Goal: Task Accomplishment & Management: Use online tool/utility

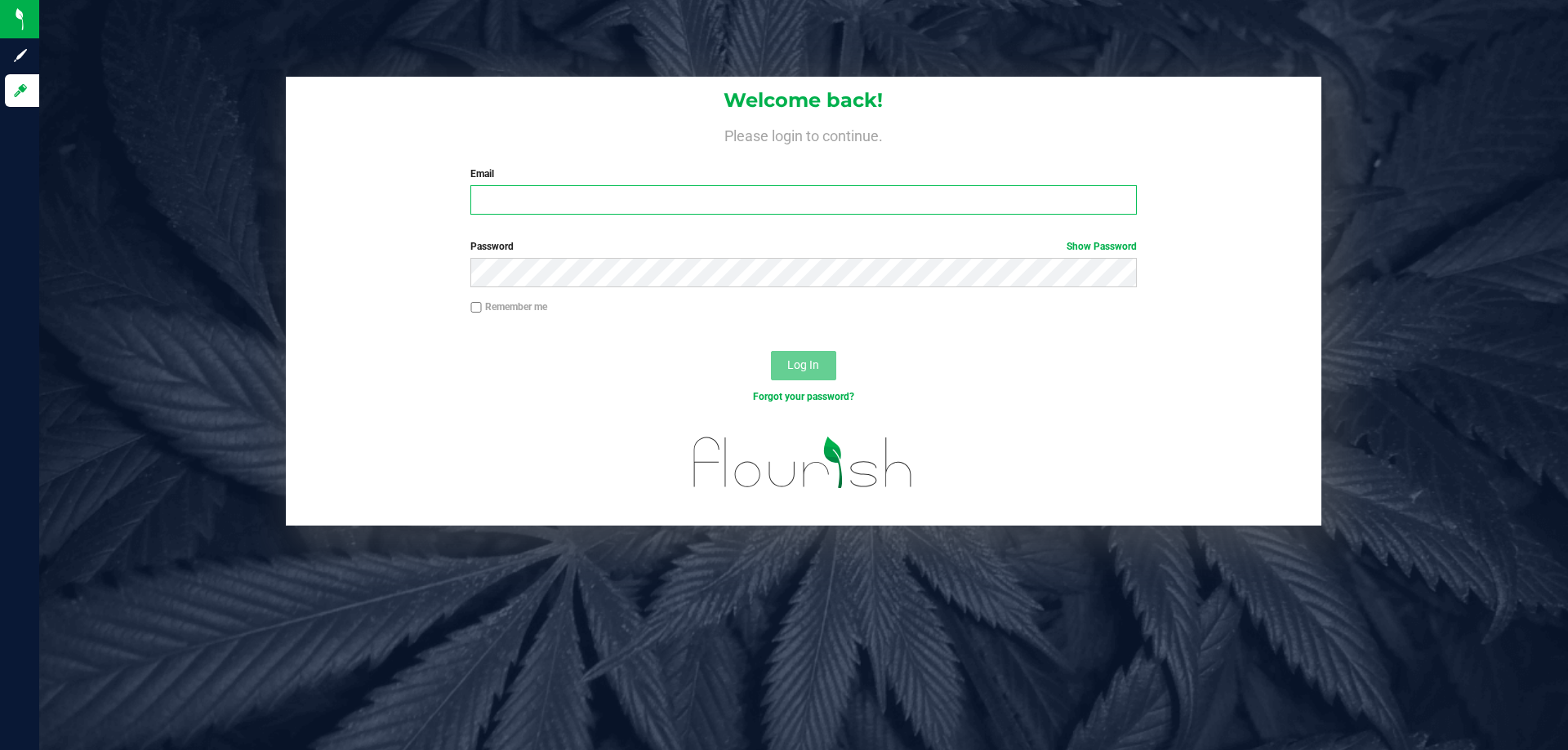
click at [959, 196] on input "Email" at bounding box center [803, 199] width 665 height 30
type input "[EMAIL_ADDRESS][DOMAIN_NAME]"
click at [771, 351] on button "Log In" at bounding box center [804, 365] width 65 height 30
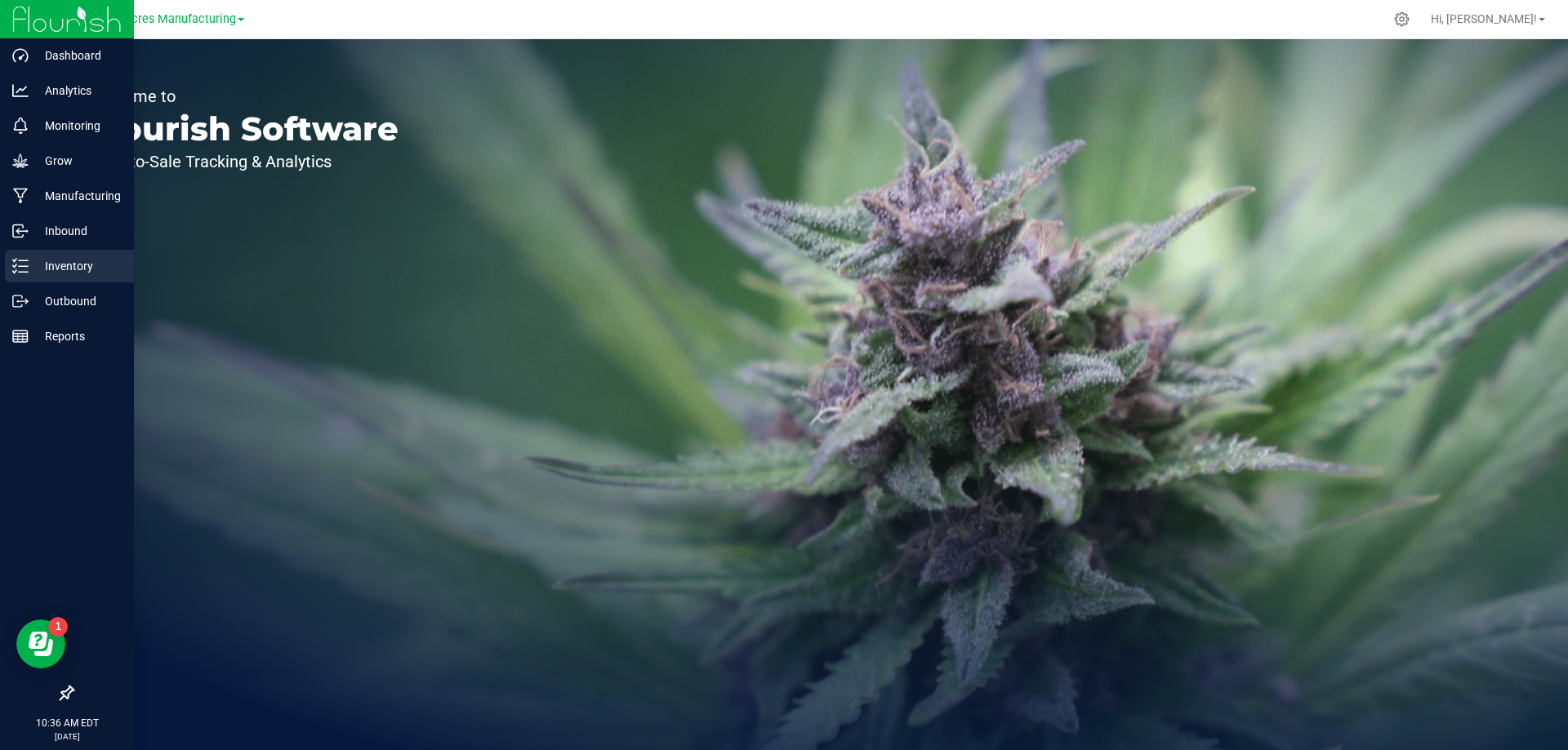
click at [33, 264] on p "Inventory" at bounding box center [77, 266] width 98 height 20
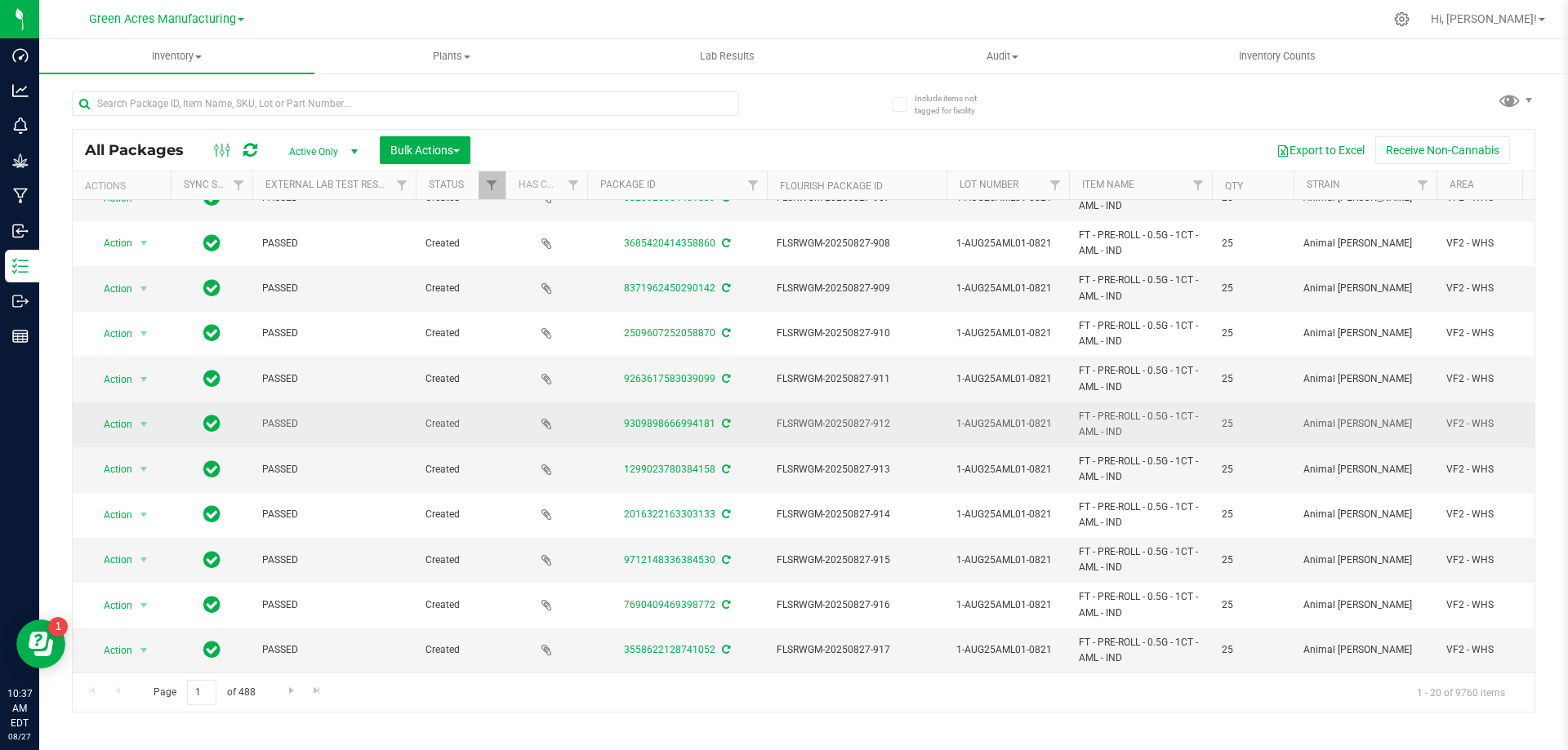
scroll to position [444, 0]
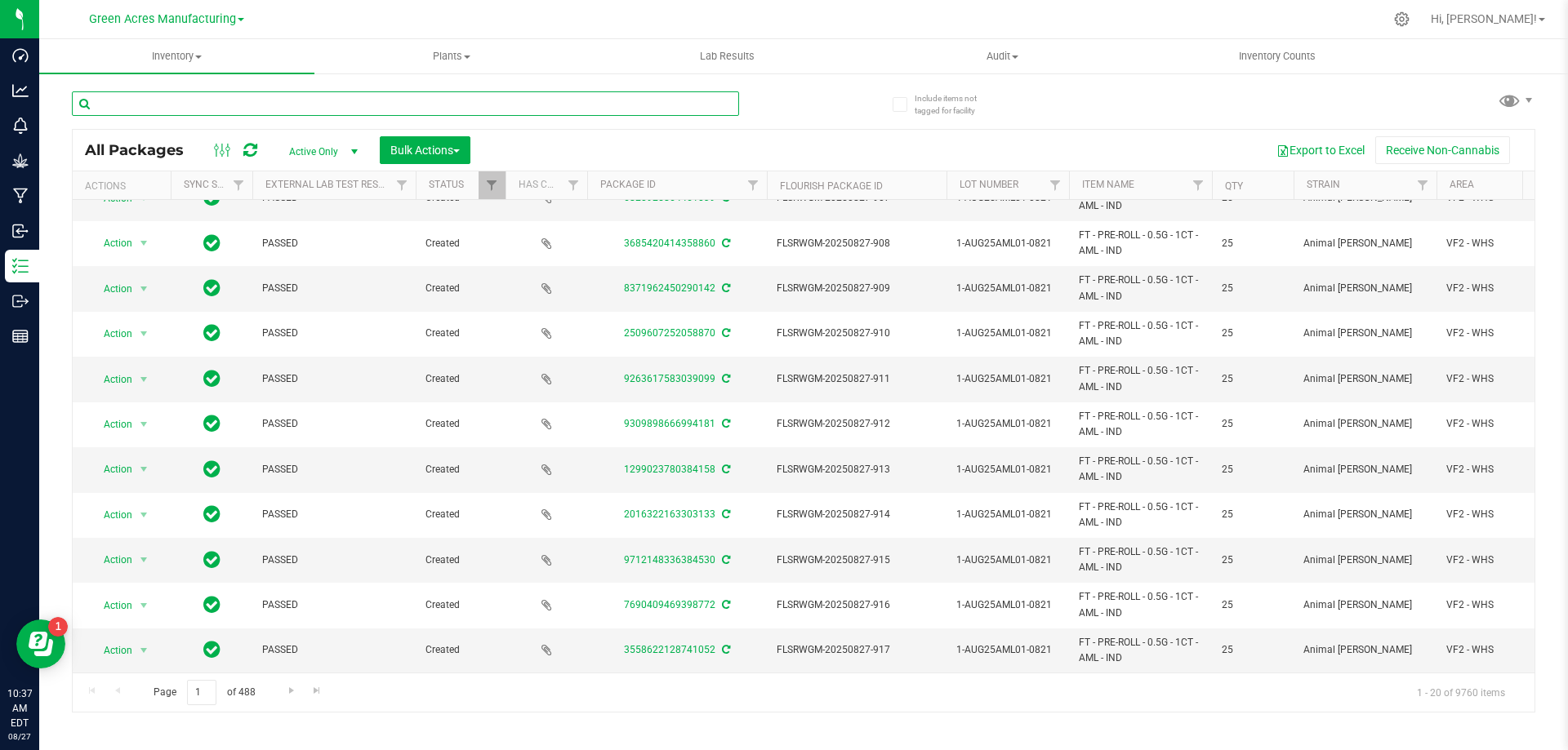
click at [393, 103] on input "text" at bounding box center [405, 104] width 667 height 25
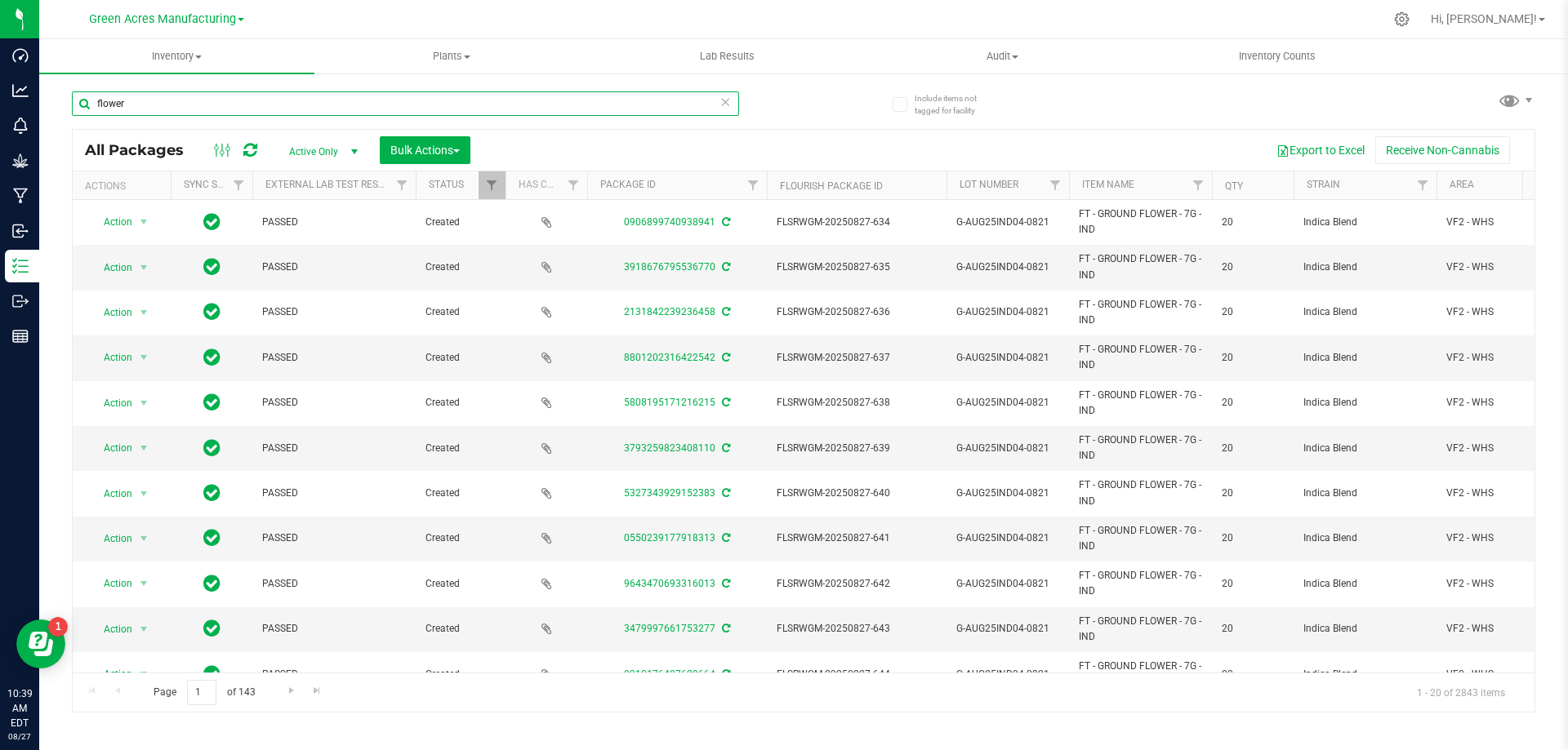
click at [428, 105] on input "flower" at bounding box center [405, 104] width 667 height 25
click at [157, 98] on input "flower" at bounding box center [405, 104] width 667 height 25
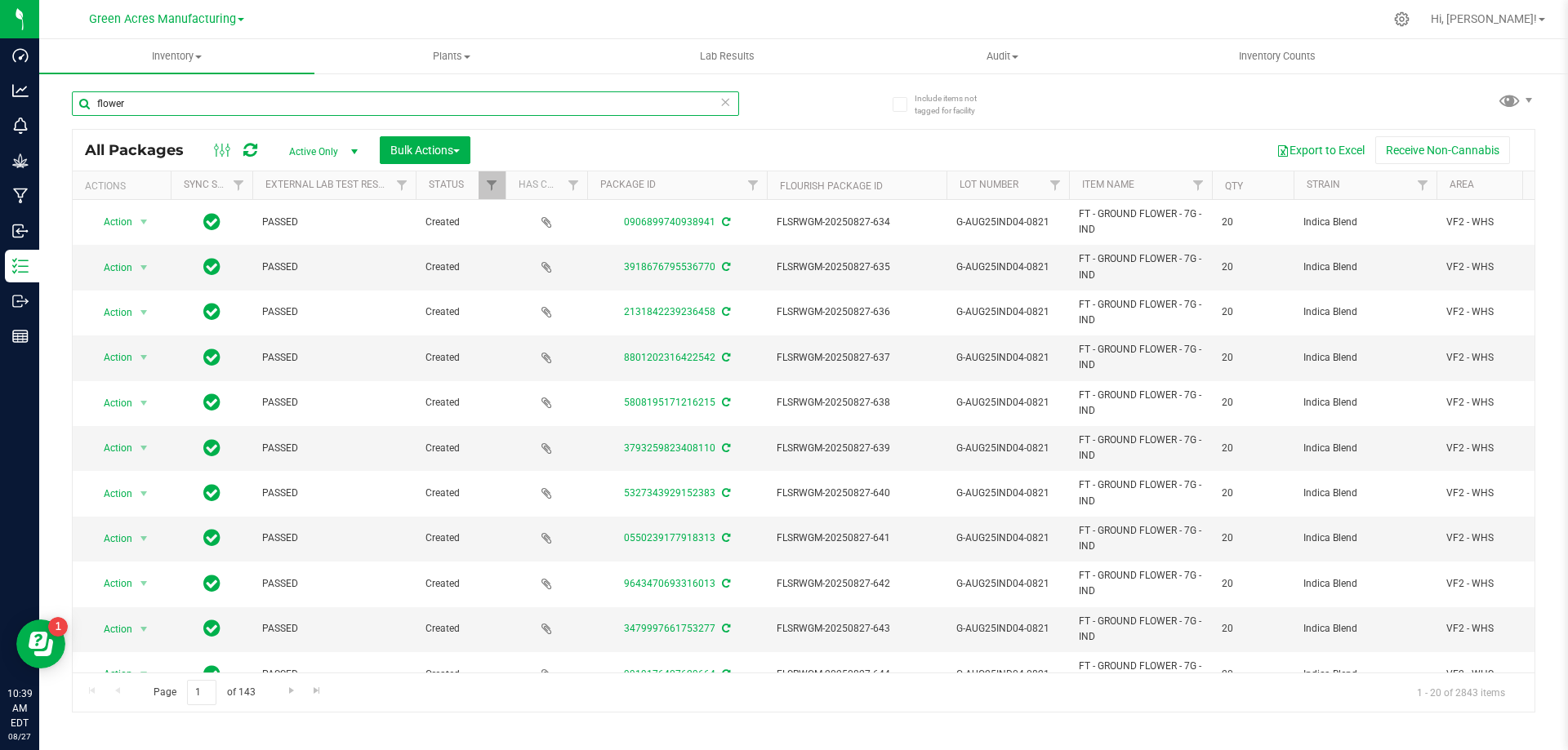
click at [157, 98] on input "flower" at bounding box center [405, 104] width 667 height 25
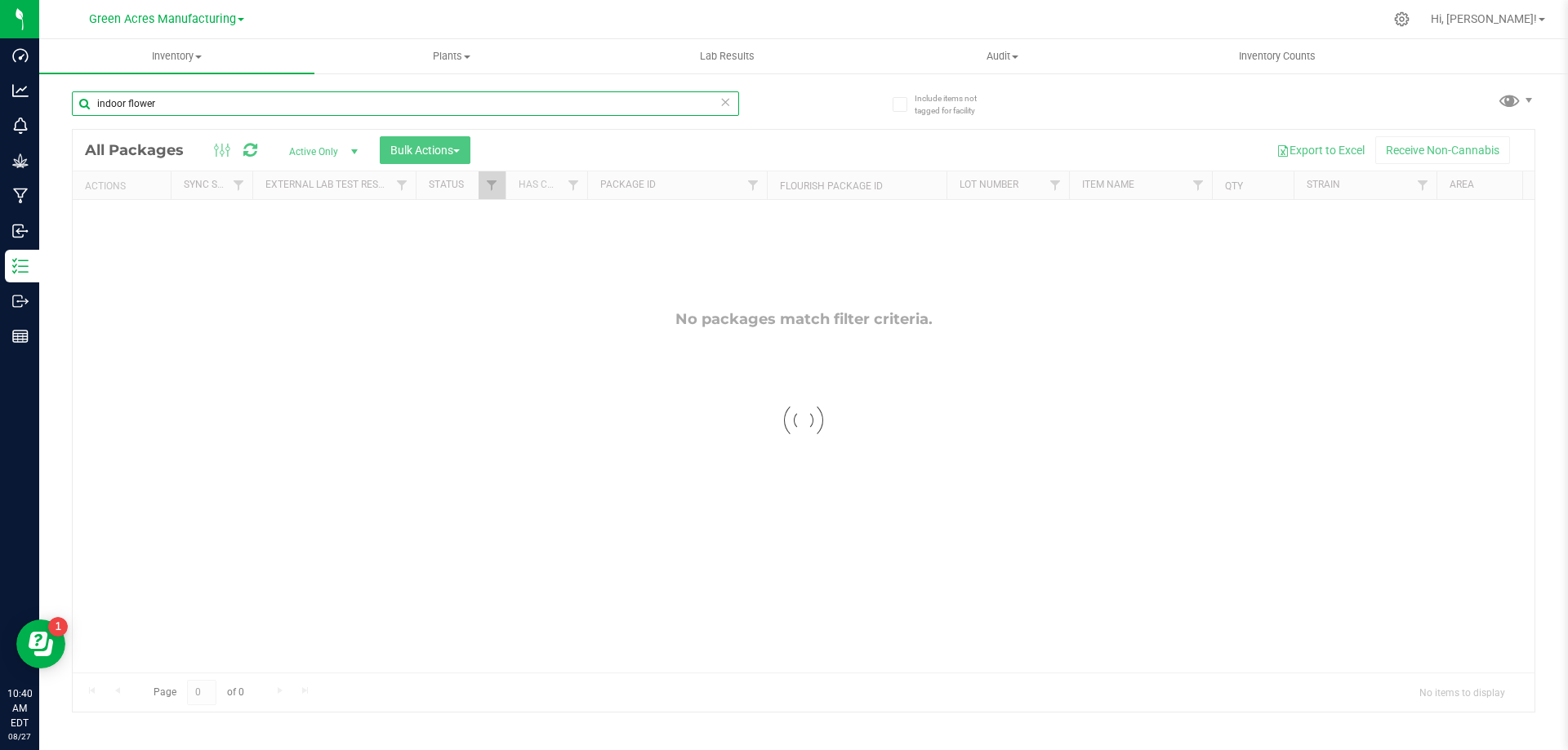
click at [250, 108] on input "indoor flower" at bounding box center [405, 104] width 667 height 25
type input "dep"
click at [239, 99] on input "dep" at bounding box center [405, 104] width 667 height 25
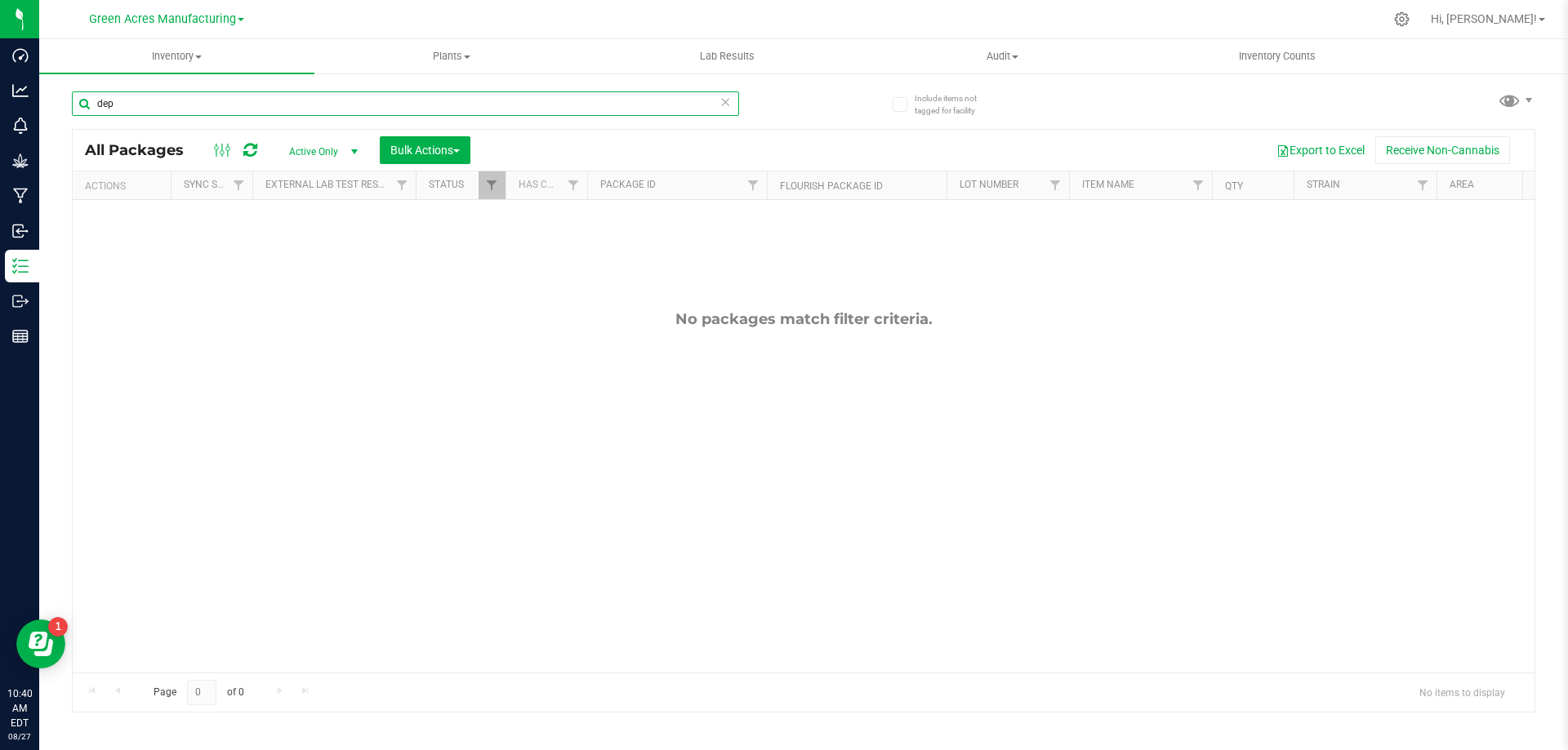
click at [239, 99] on input "dep" at bounding box center [405, 104] width 667 height 25
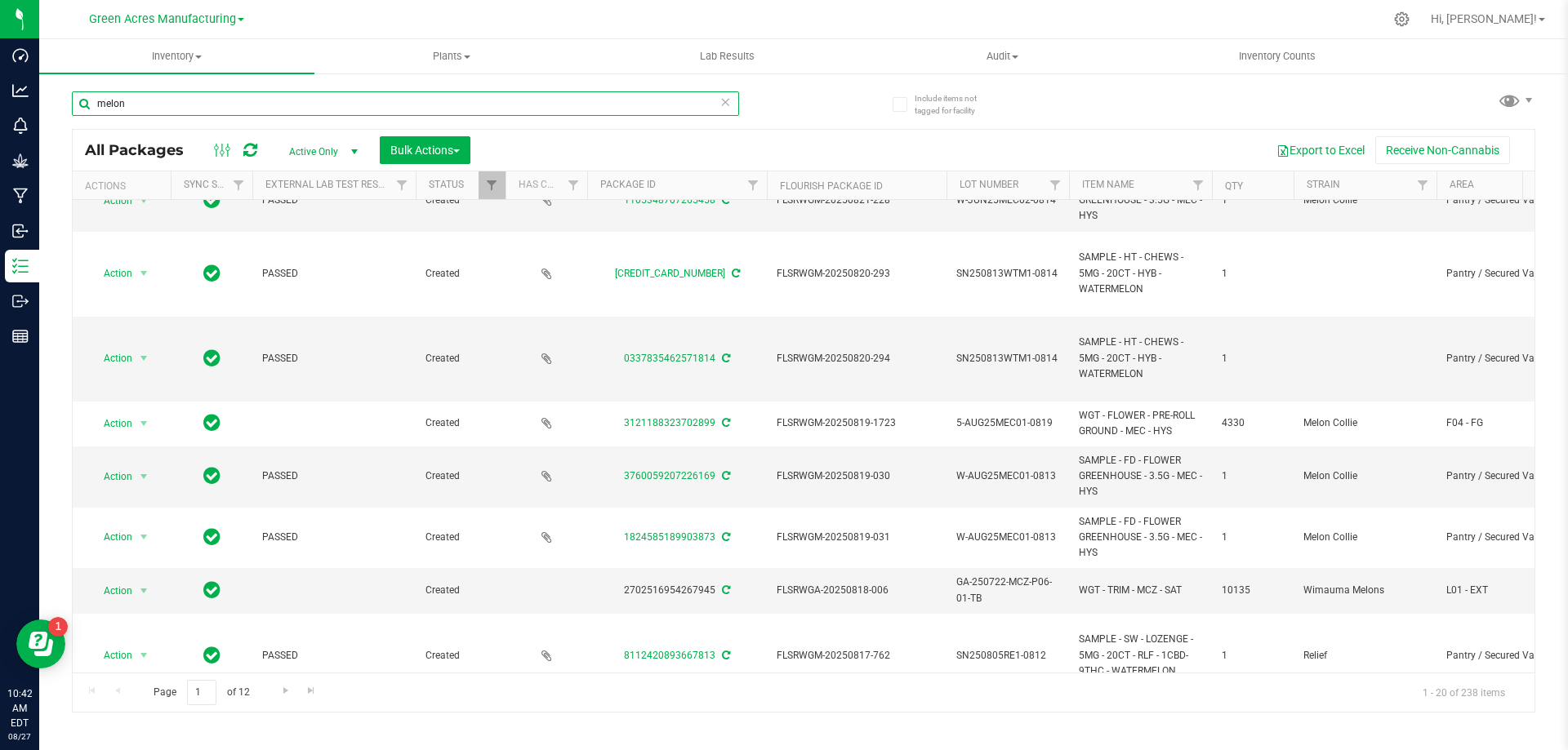
scroll to position [572, 0]
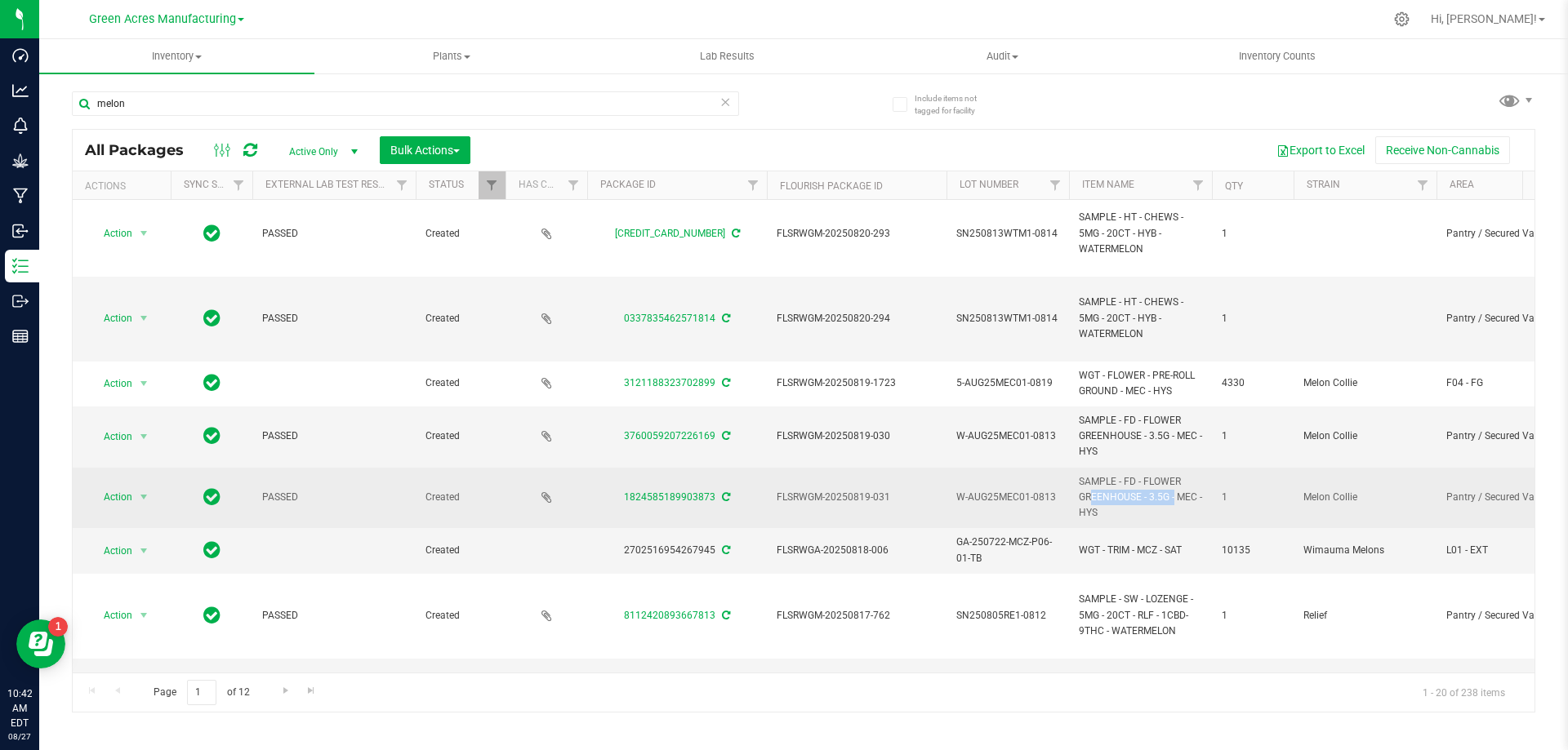
drag, startPoint x: 1143, startPoint y: 483, endPoint x: 1139, endPoint y: 499, distance: 16.5
click at [1139, 499] on span "SAMPLE - FD - FLOWER GREENHOUSE - 3.5G - MEC - HYS" at bounding box center [1140, 498] width 123 height 48
copy span "FLOWER GREENHOUSE"
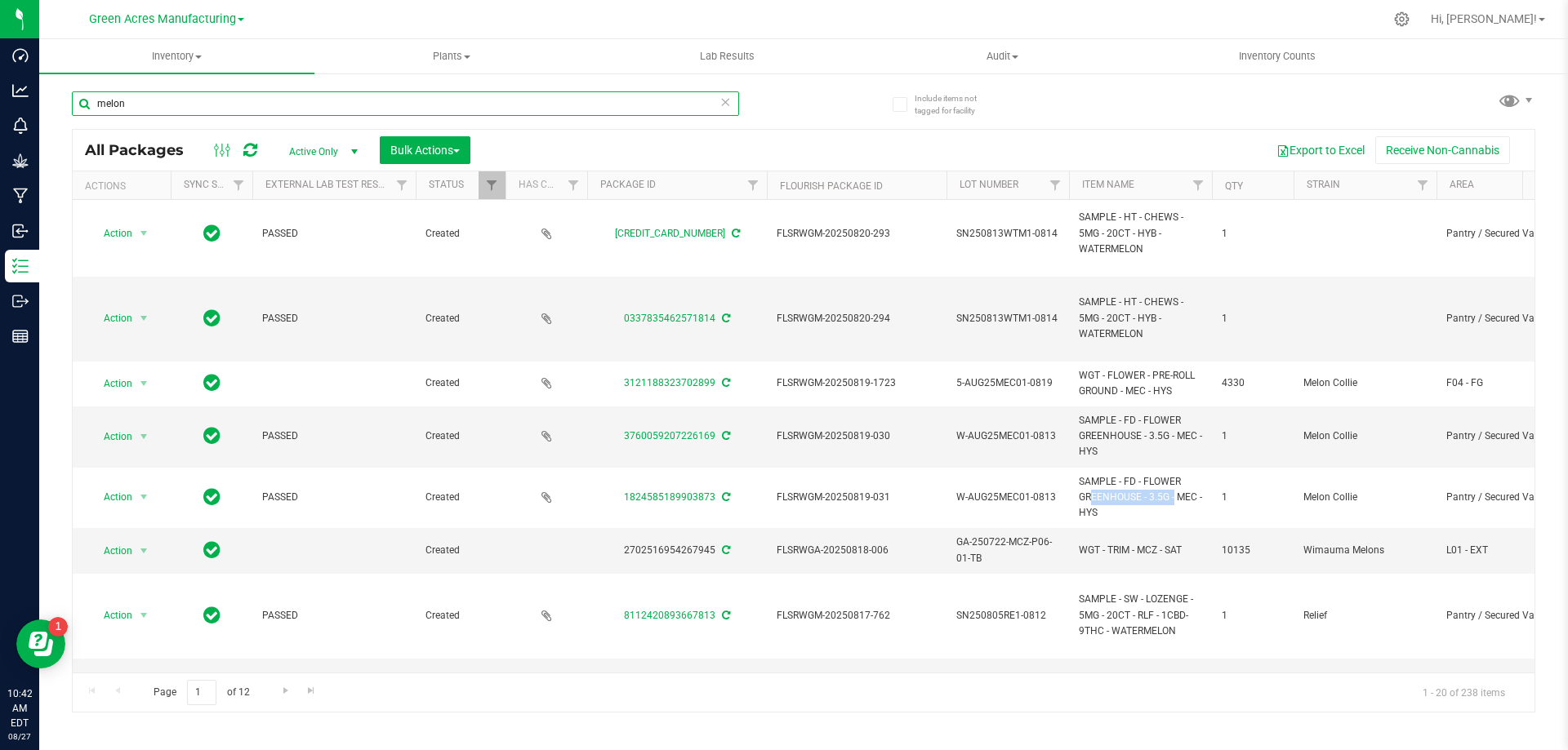
click at [349, 105] on input "melon" at bounding box center [405, 104] width 667 height 25
click at [349, 104] on input "melon" at bounding box center [405, 104] width 667 height 25
paste input "FLOWER GREENHOUSE"
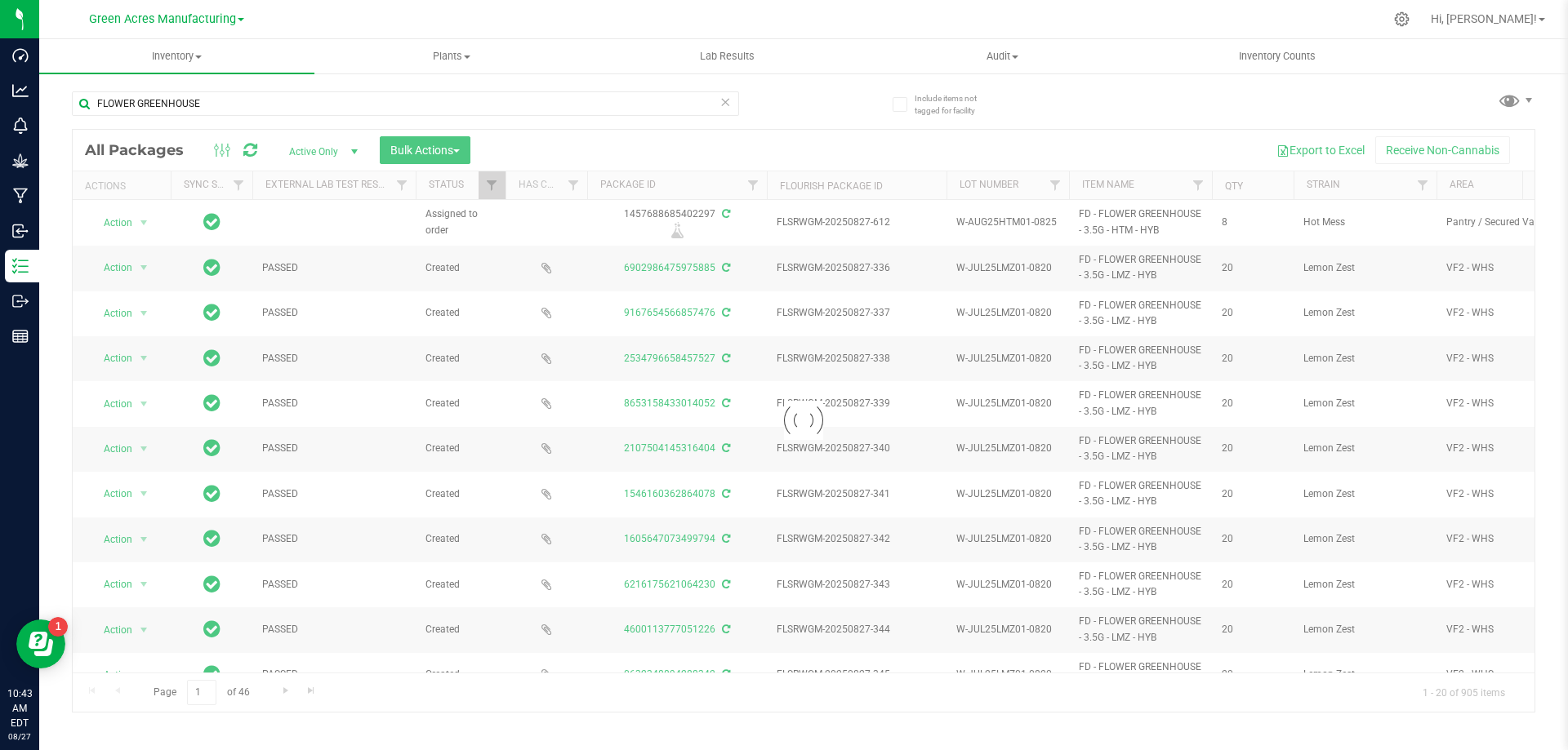
click at [123, 270] on div at bounding box center [804, 421] width 1462 height 582
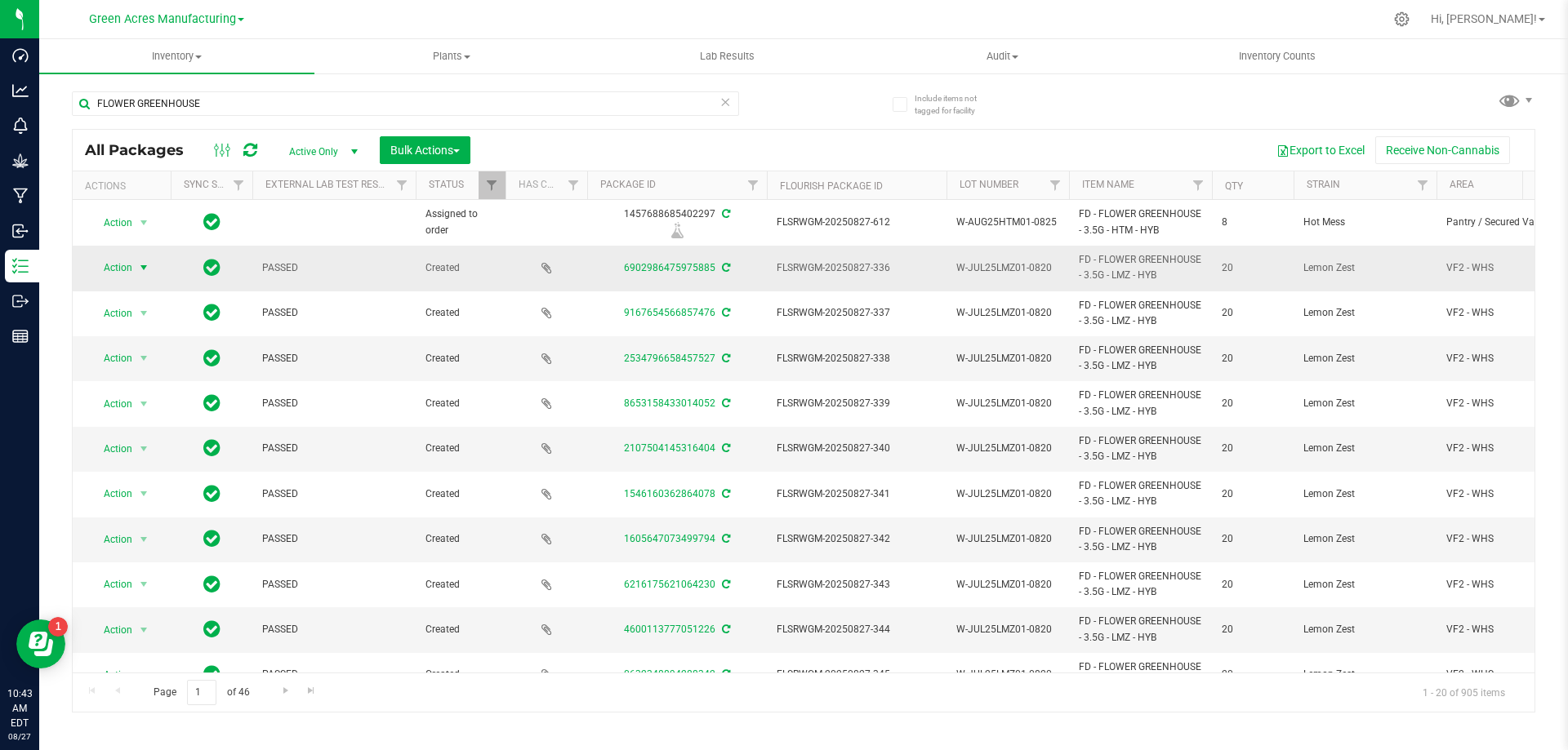
click at [143, 270] on span "select" at bounding box center [144, 268] width 13 height 13
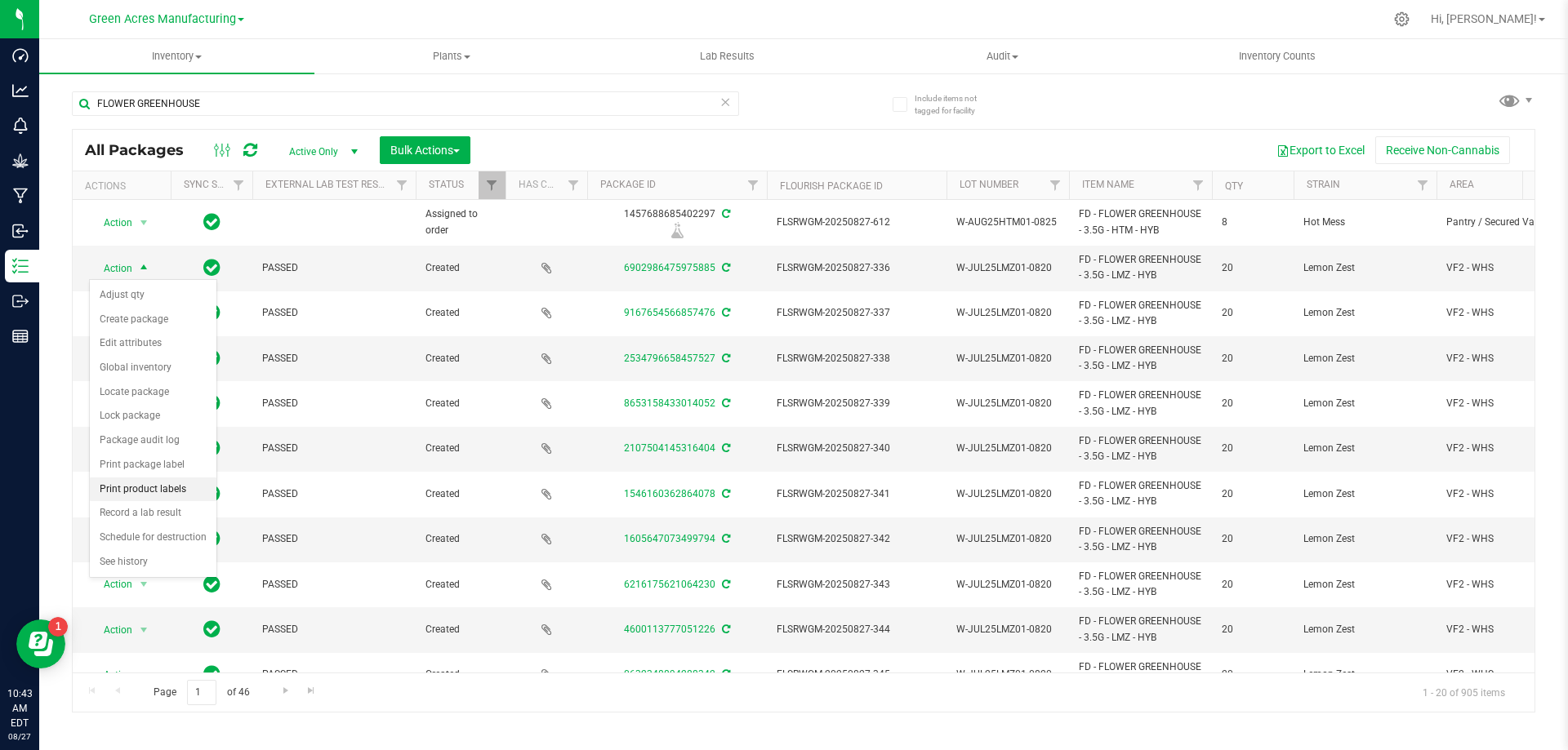
click at [178, 484] on li "Print product labels" at bounding box center [153, 490] width 127 height 25
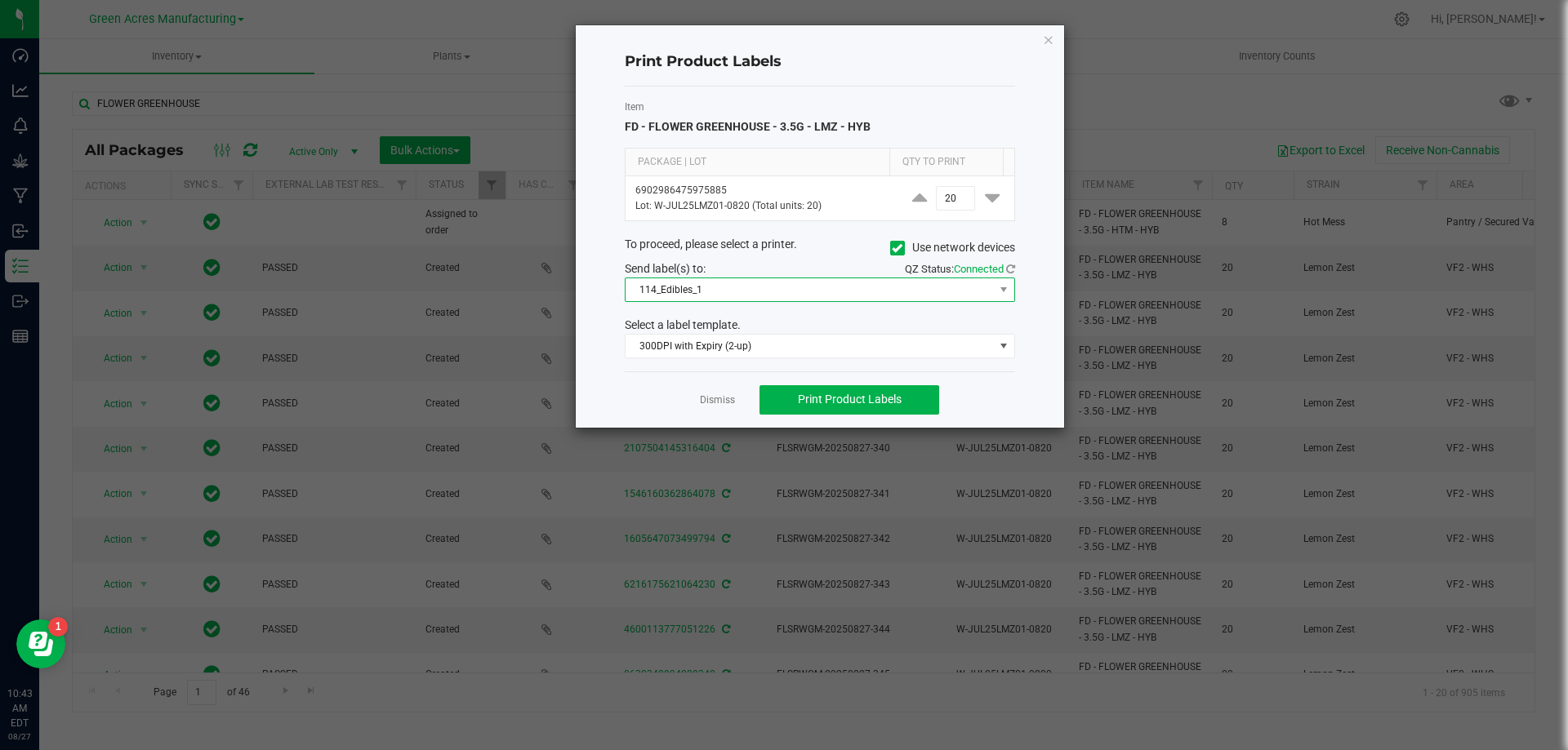
click at [736, 298] on span "114_Edibles_1" at bounding box center [810, 290] width 368 height 23
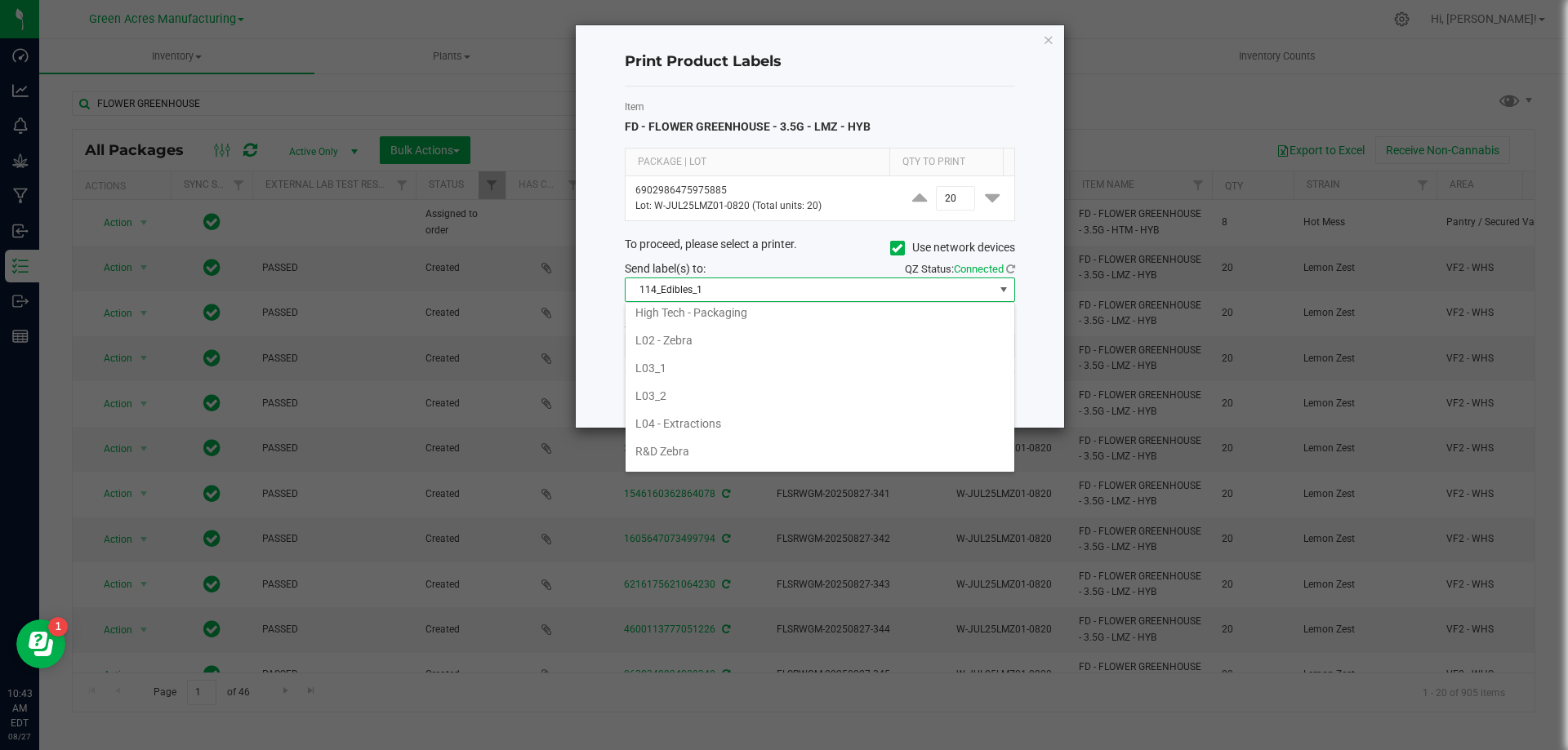
scroll to position [452, 0]
click at [723, 392] on li "High Tech - Packaging" at bounding box center [820, 394] width 388 height 28
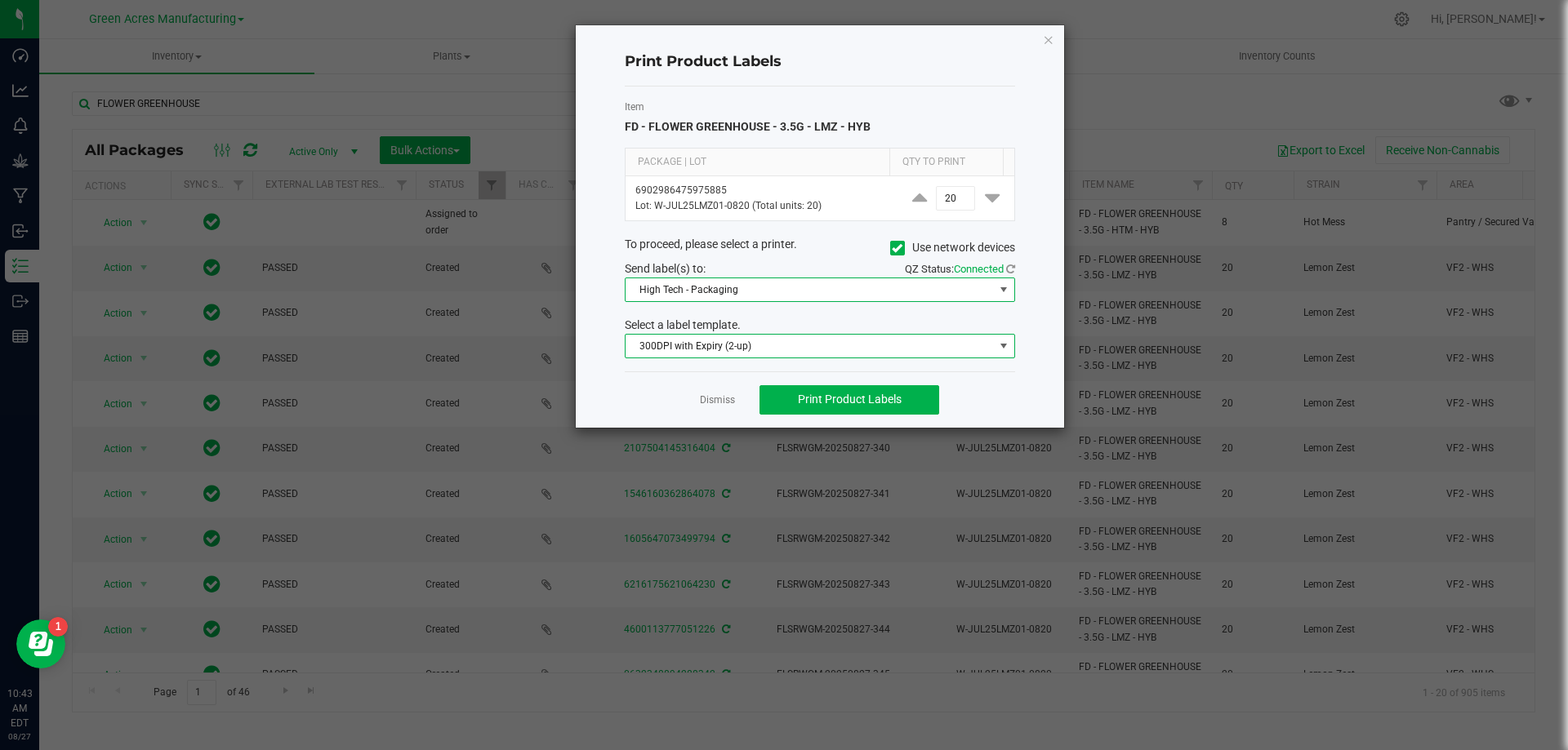
click at [1008, 347] on span at bounding box center [1004, 346] width 13 height 13
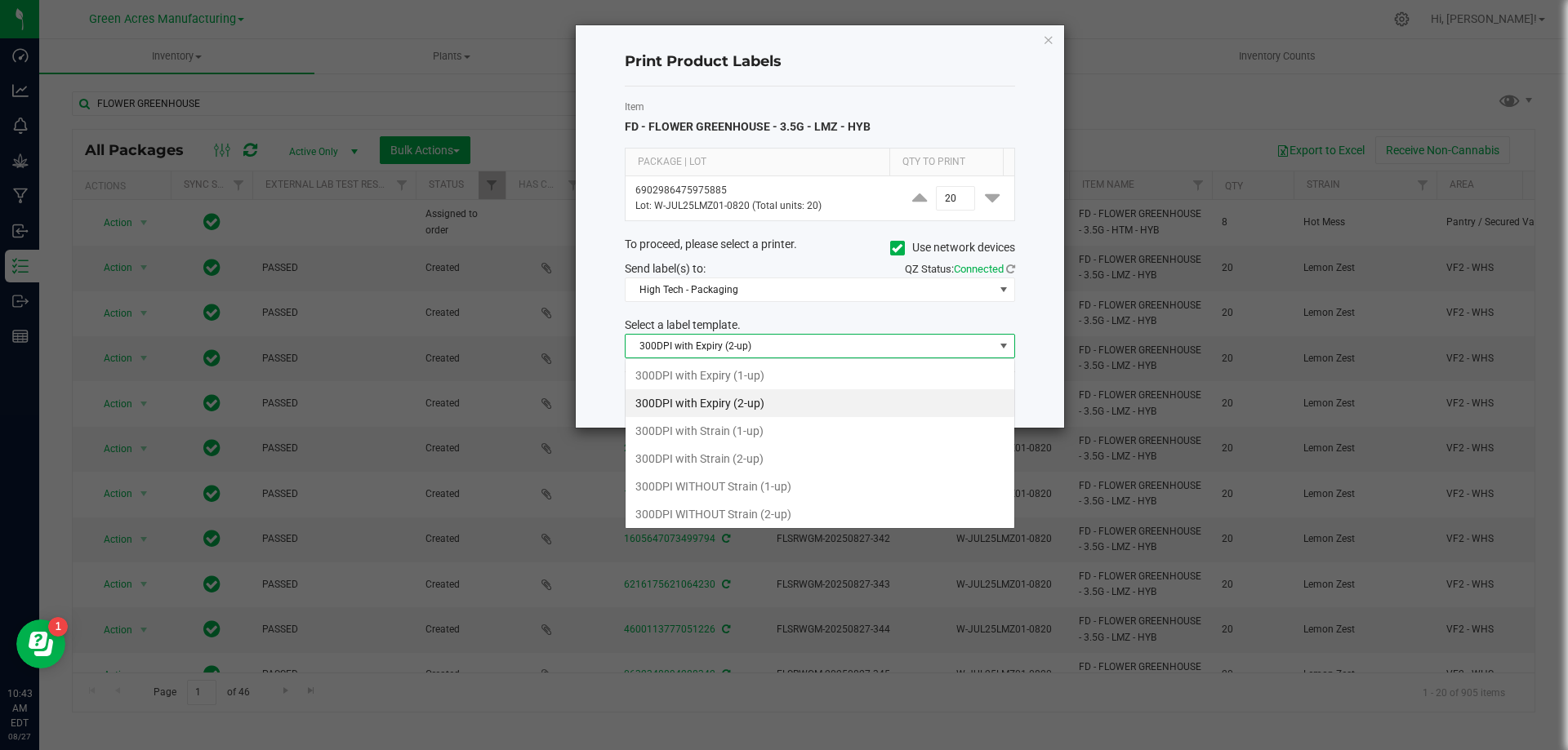
scroll to position [25, 390]
click at [931, 437] on li "300DPI with Strain (1-up)" at bounding box center [820, 430] width 388 height 28
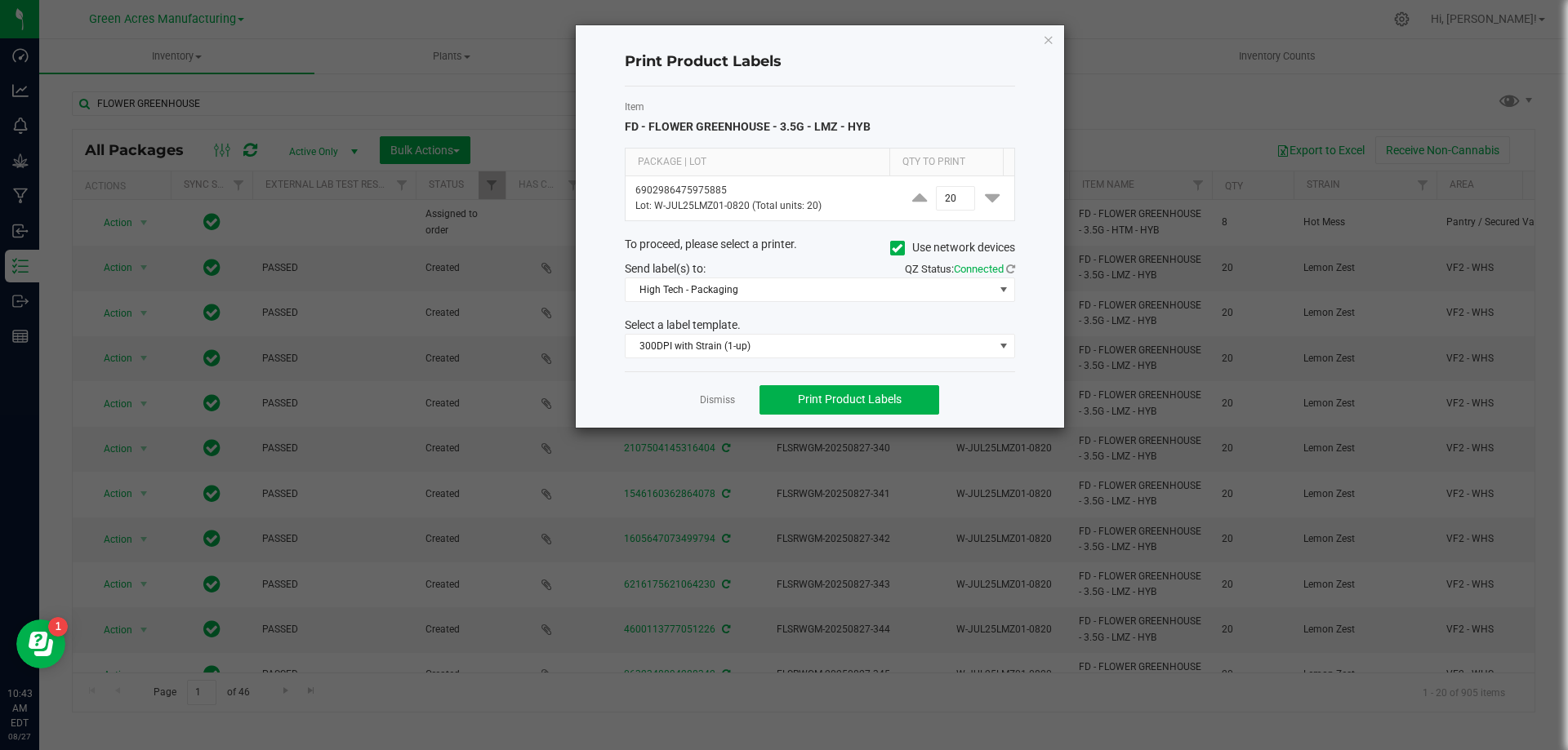
click at [997, 399] on div "Dismiss Print Product Labels" at bounding box center [820, 399] width 390 height 56
click at [897, 398] on span "Print Product Labels" at bounding box center [849, 400] width 104 height 13
click at [721, 396] on link "Dismiss" at bounding box center [717, 400] width 35 height 14
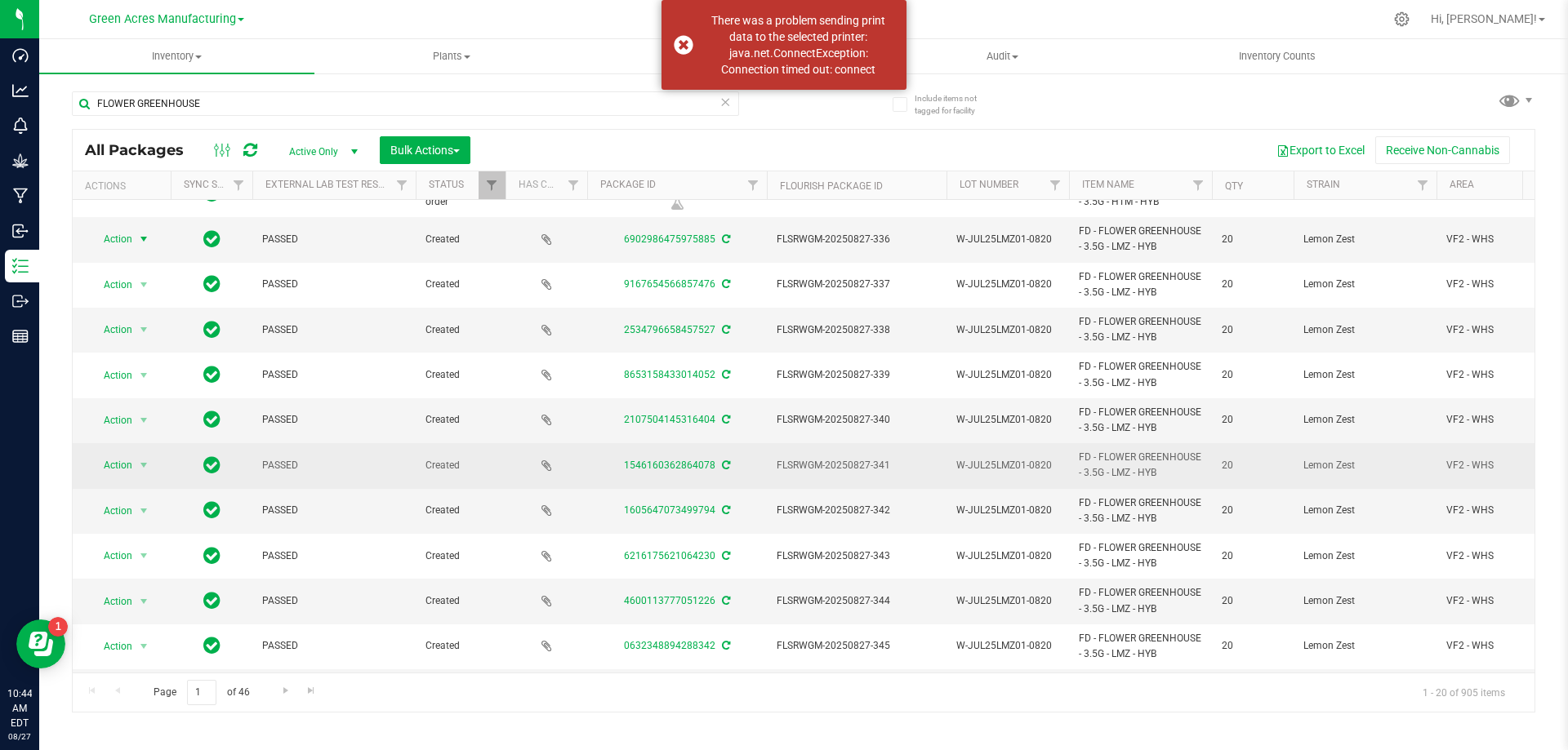
scroll to position [0, 0]
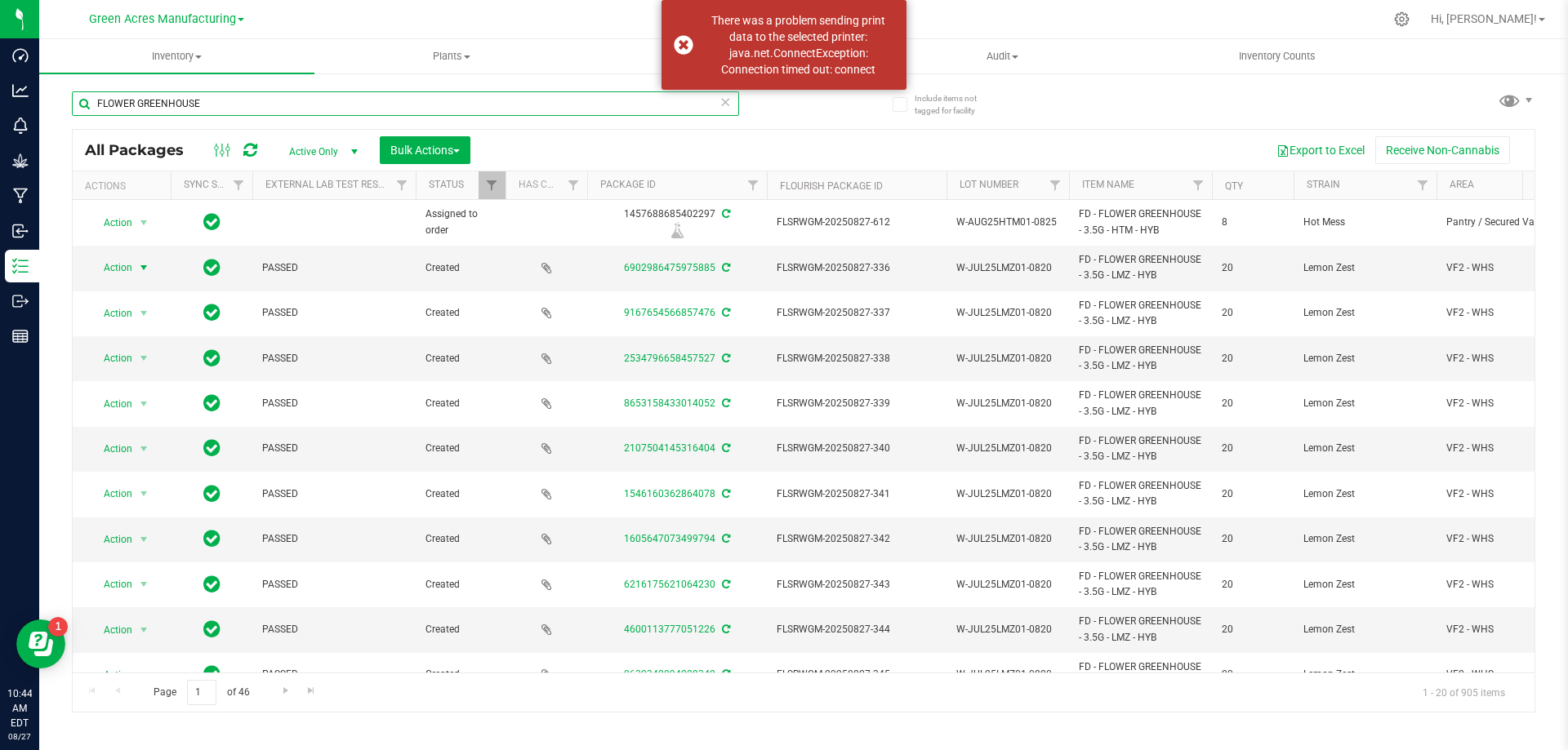
click at [99, 105] on input "FLOWER GREENHOUSE" at bounding box center [405, 104] width 667 height 25
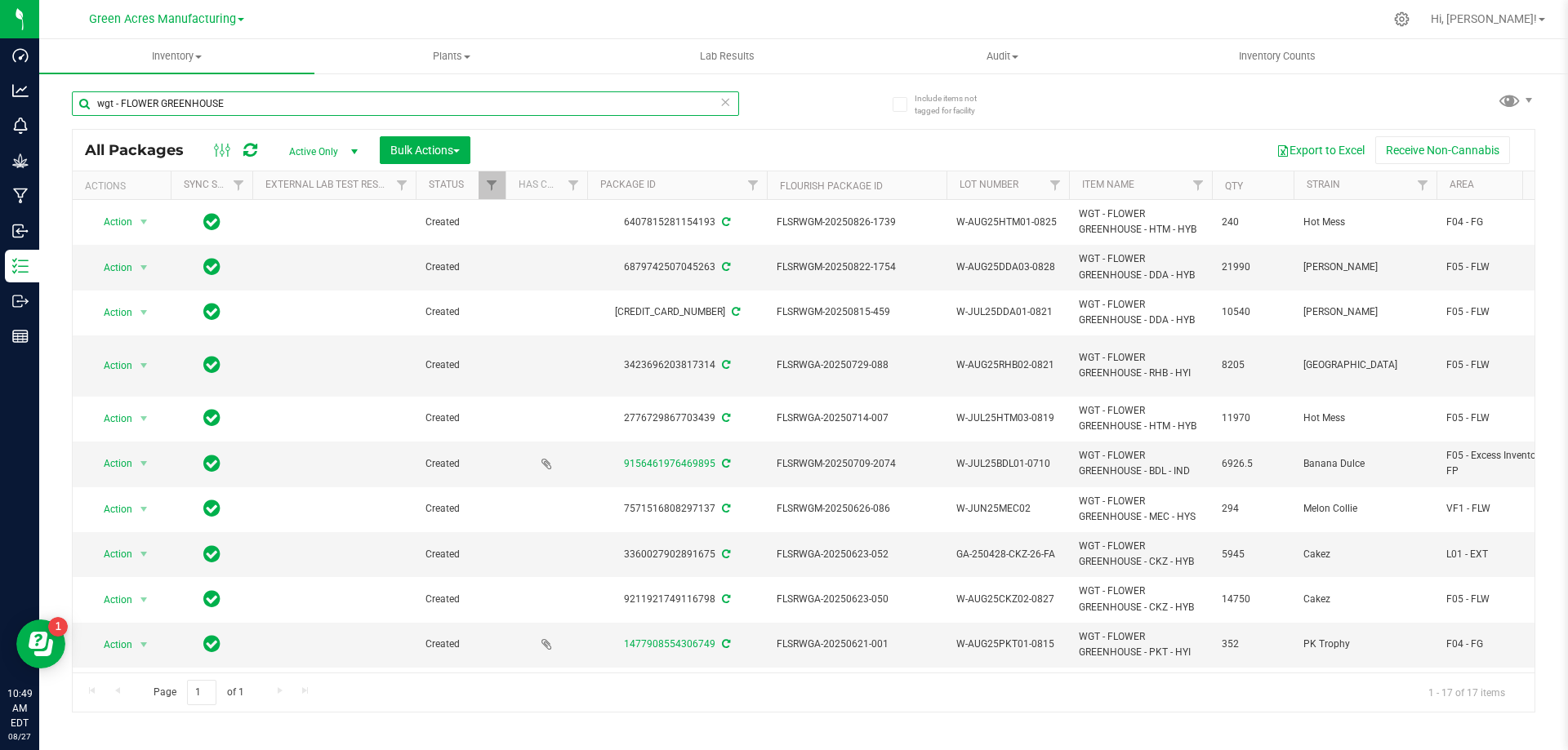
type input "wgt - FLOWER GREENHOUSE"
click at [100, 274] on span "Action" at bounding box center [111, 268] width 44 height 23
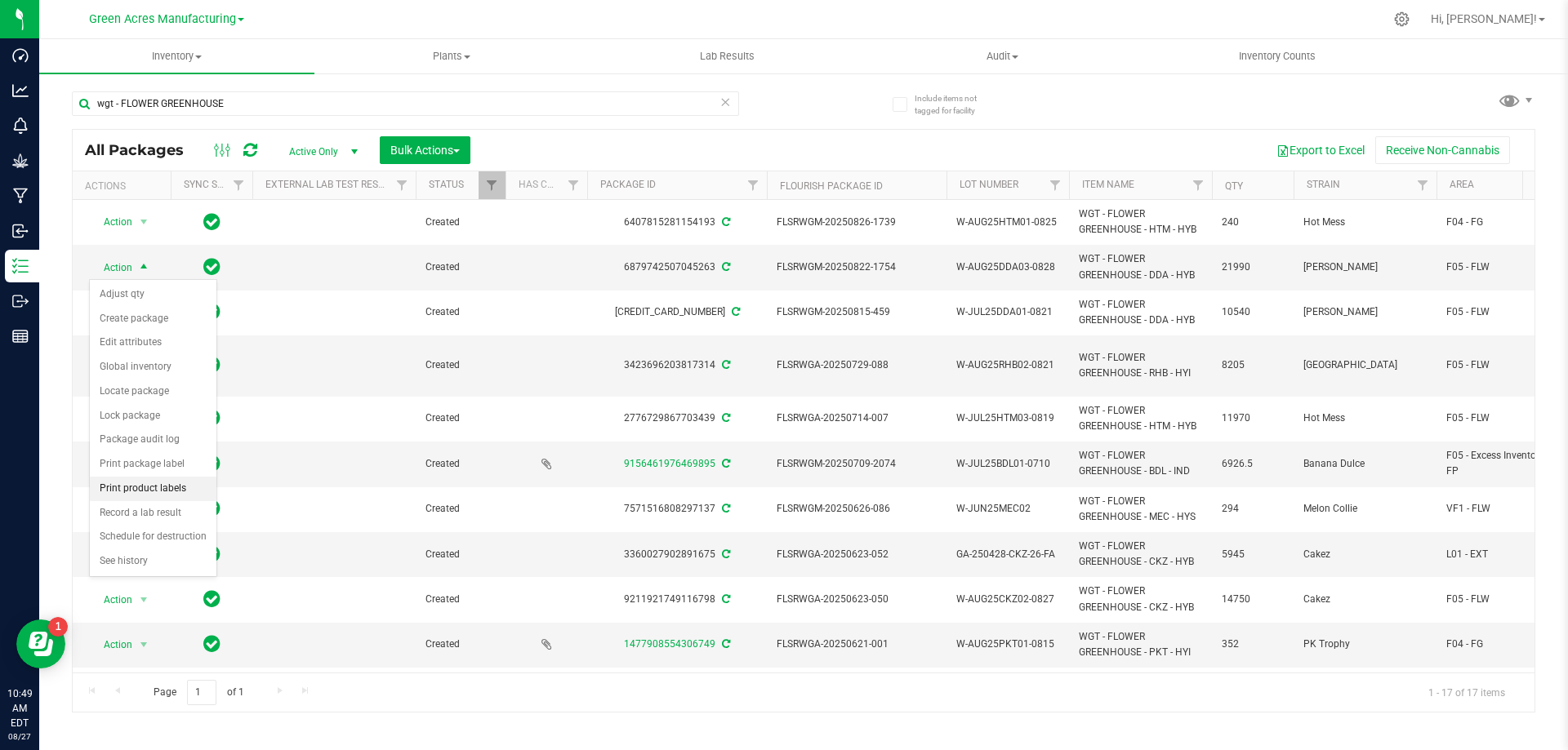
click at [178, 486] on li "Print product labels" at bounding box center [153, 490] width 127 height 25
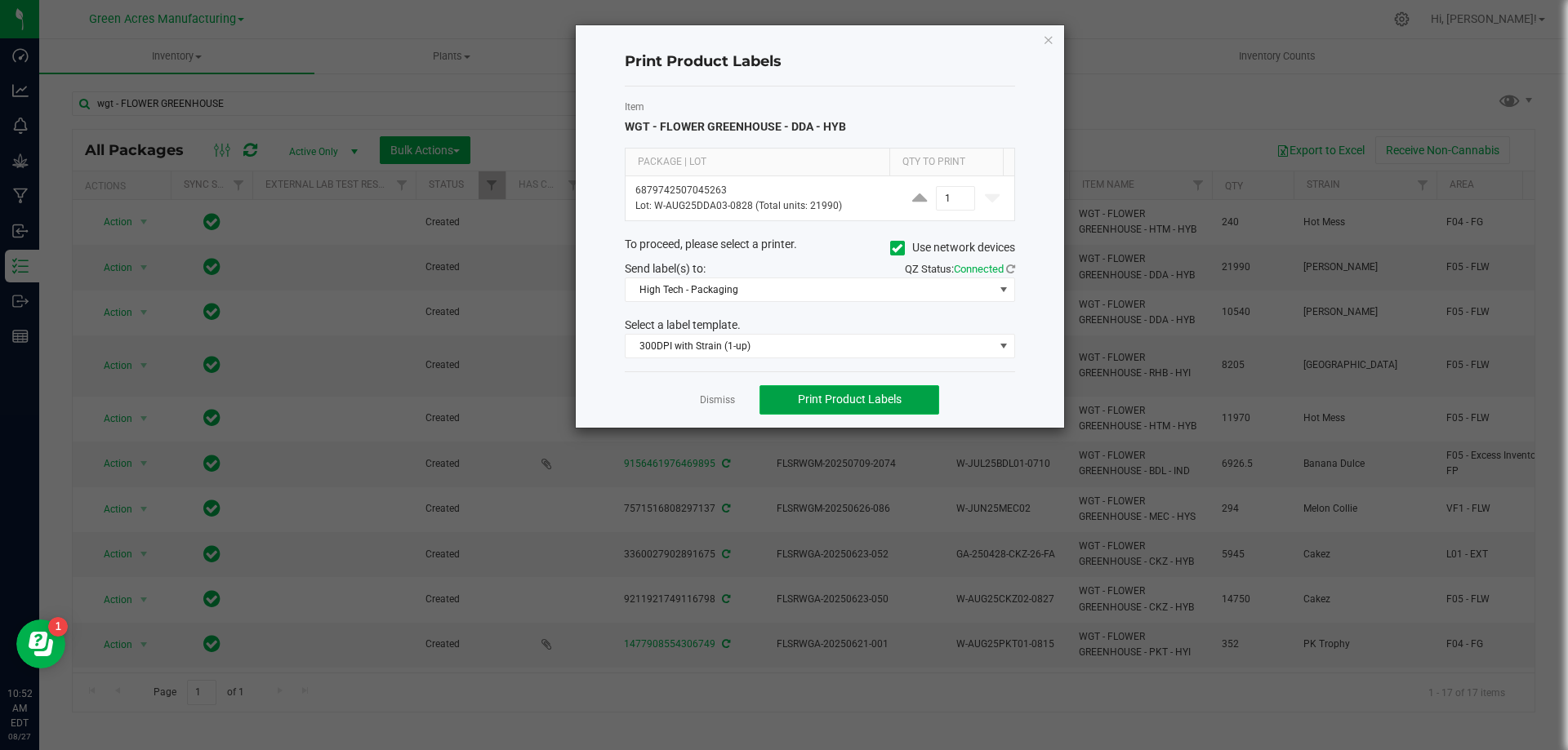
click at [853, 409] on button "Print Product Labels" at bounding box center [849, 400] width 179 height 30
click at [1013, 275] on link at bounding box center [1010, 269] width 9 height 12
click at [981, 355] on span "300DPI with Strain (1-up)" at bounding box center [810, 346] width 368 height 23
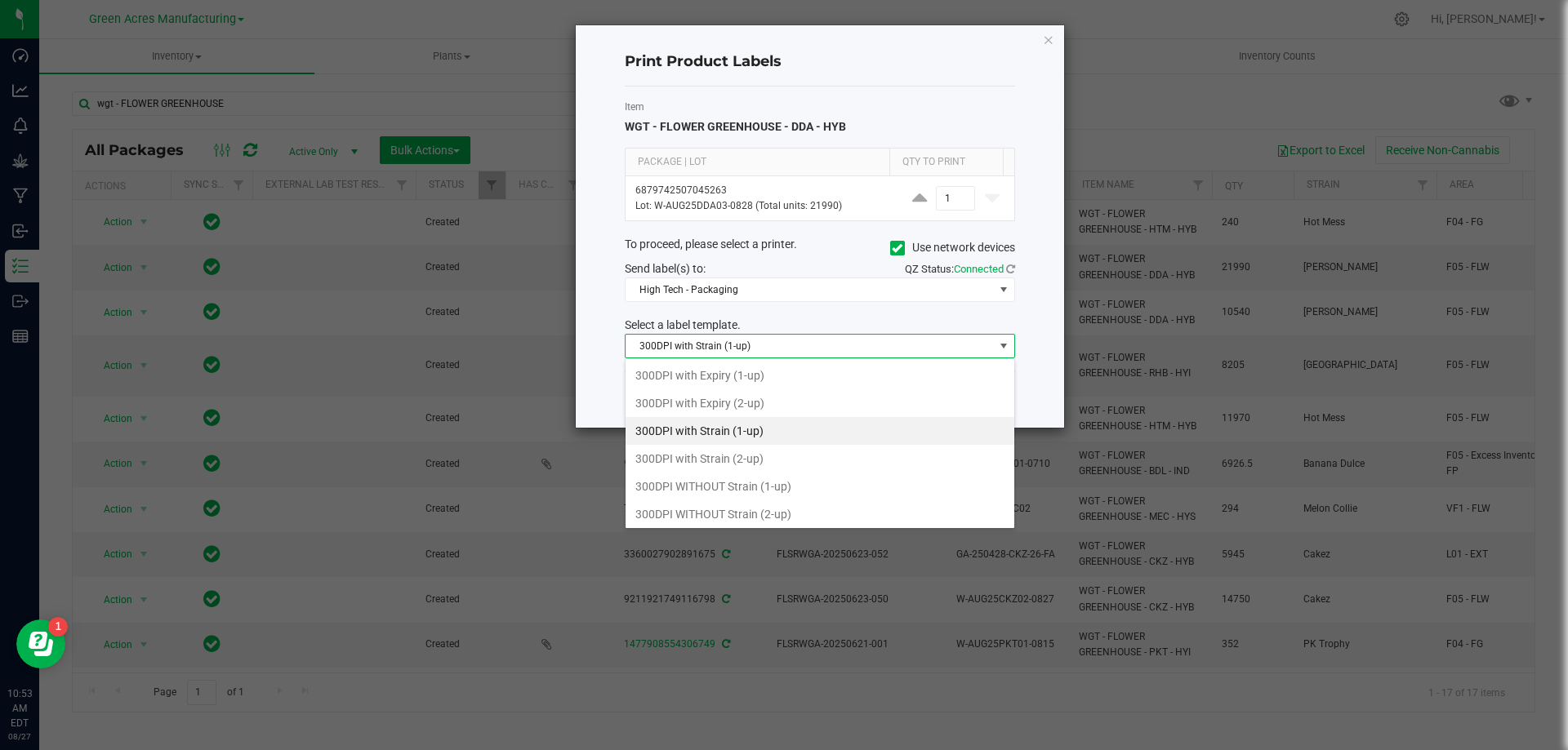
scroll to position [25, 390]
click at [1033, 345] on div "Print Product Labels Item WGT - FLOWER GREENHOUSE - DDA - HYB Package | Lot Qty…" at bounding box center [820, 227] width 489 height 403
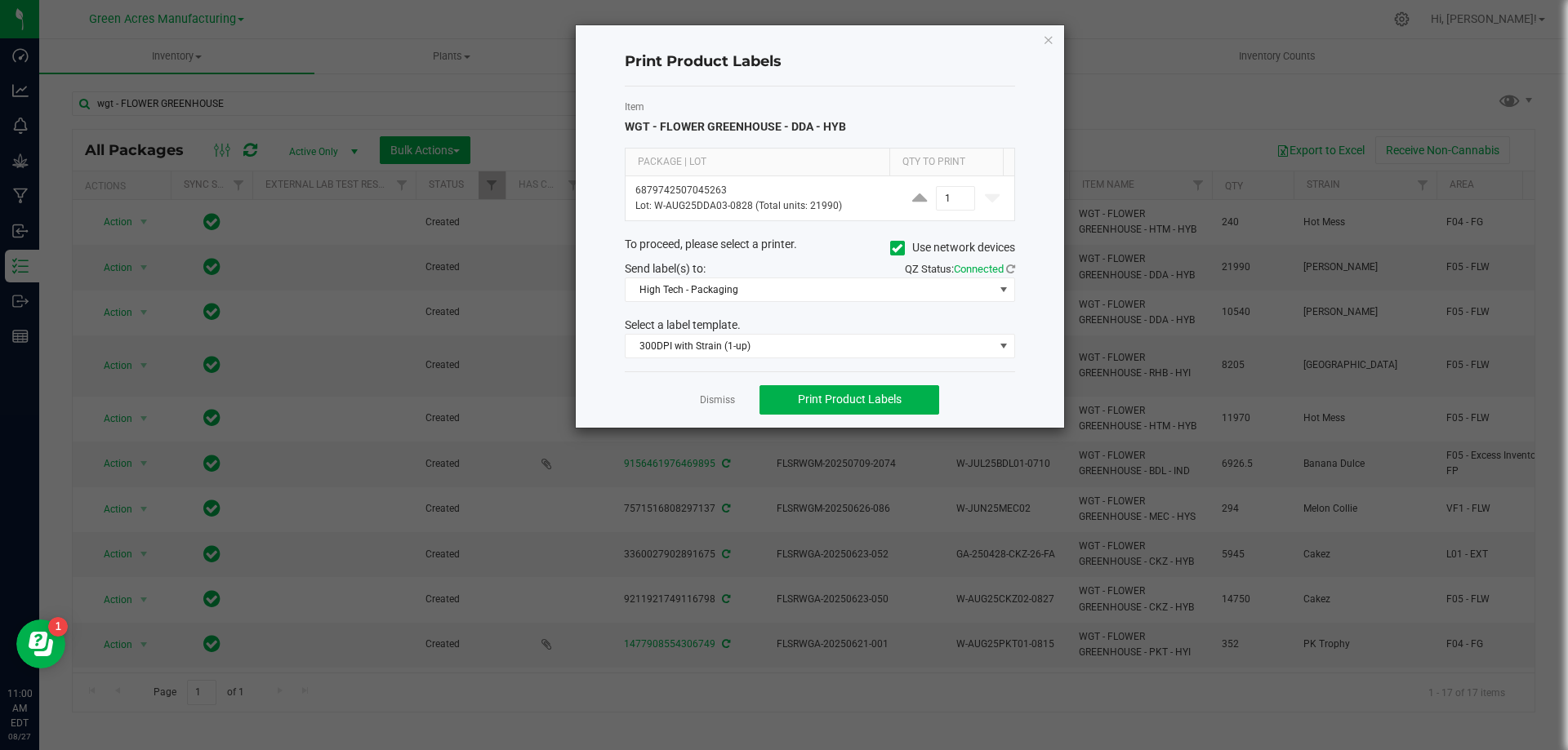
click at [724, 409] on div "Dismiss Print Product Labels" at bounding box center [820, 399] width 390 height 56
click at [719, 395] on link "Dismiss" at bounding box center [717, 400] width 35 height 14
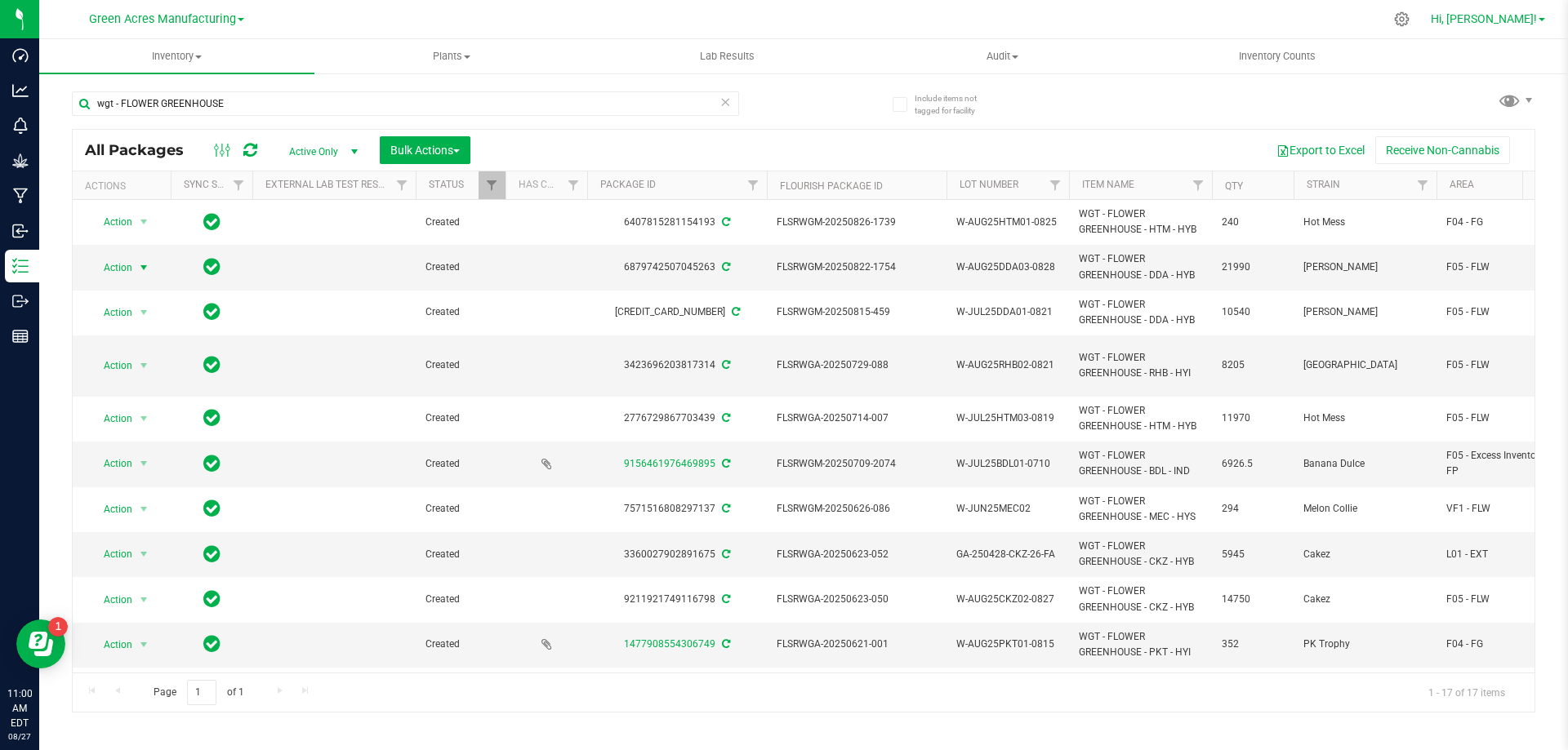
click at [1498, 14] on span "Hi, [PERSON_NAME]!" at bounding box center [1483, 19] width 106 height 13
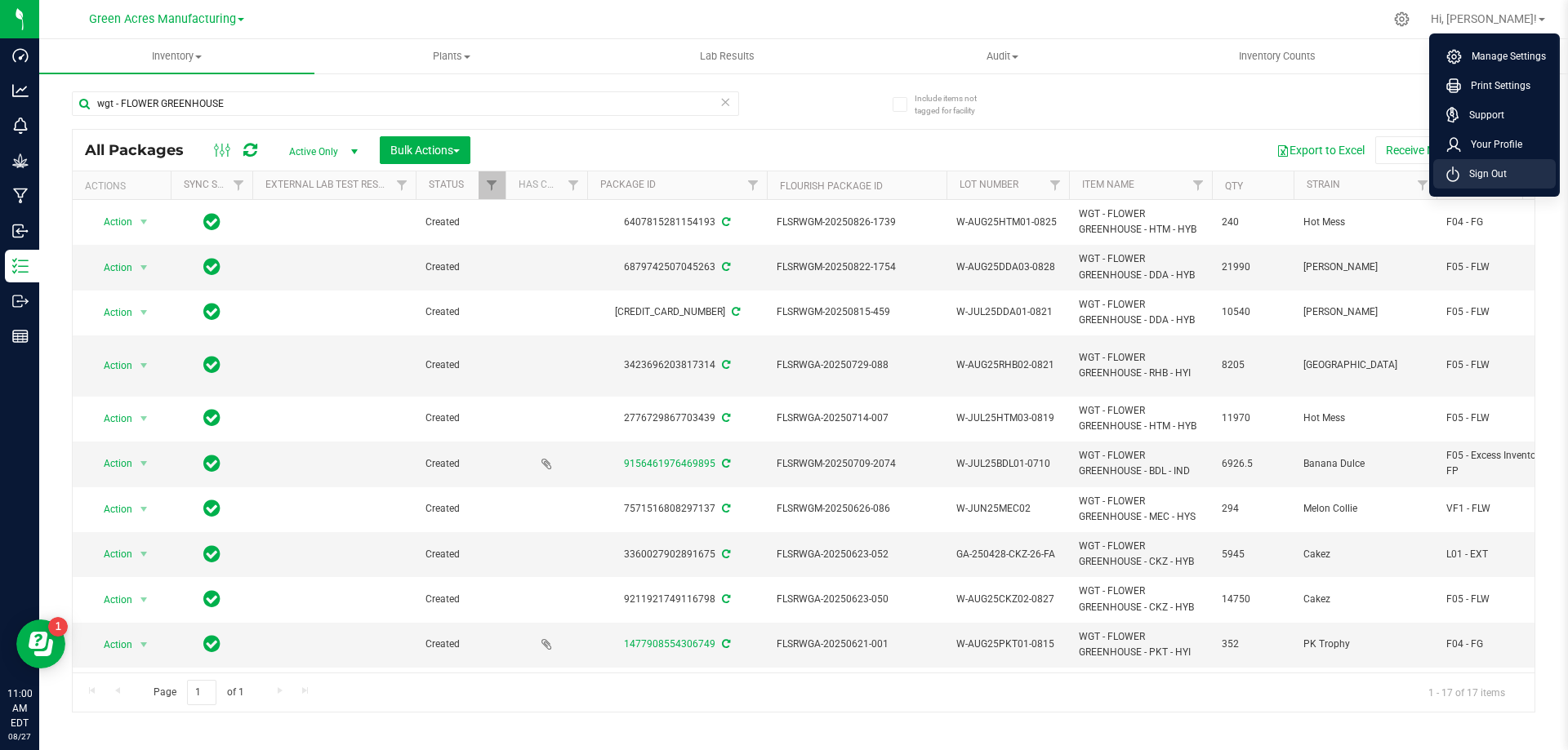
click at [1462, 178] on span "Sign Out" at bounding box center [1483, 174] width 48 height 16
